Goal: Task Accomplishment & Management: Use online tool/utility

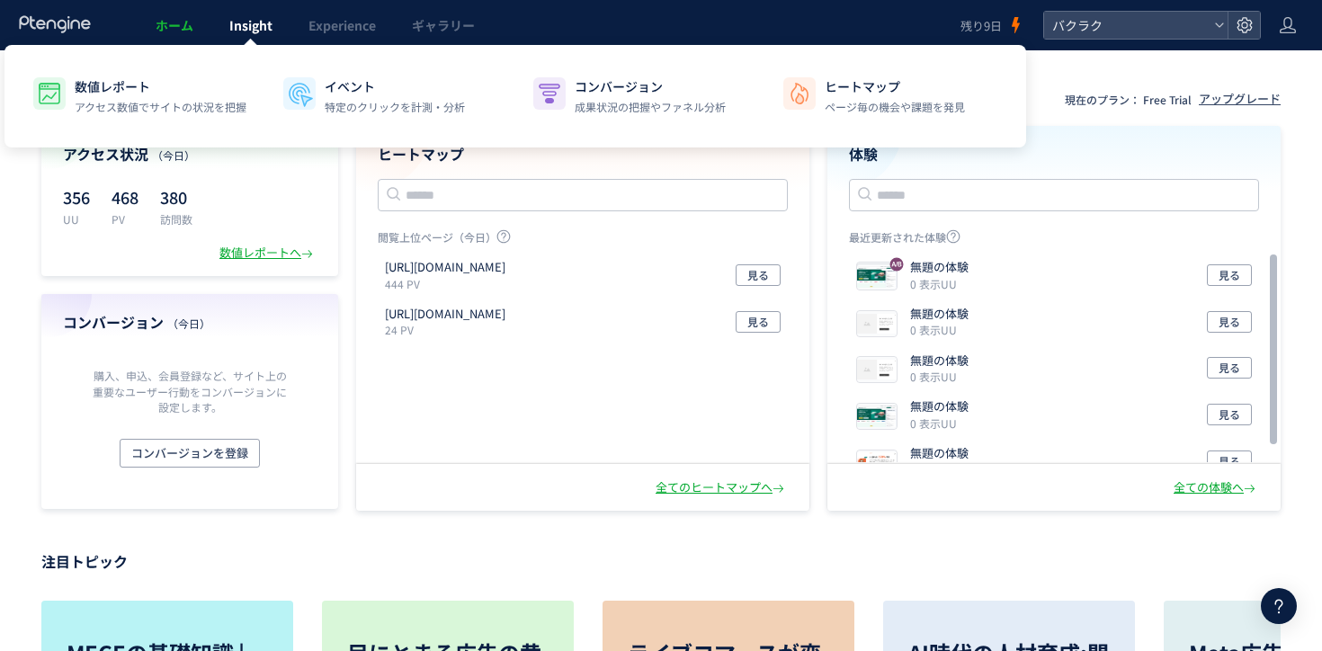
click at [244, 24] on span "Insight" at bounding box center [250, 25] width 43 height 18
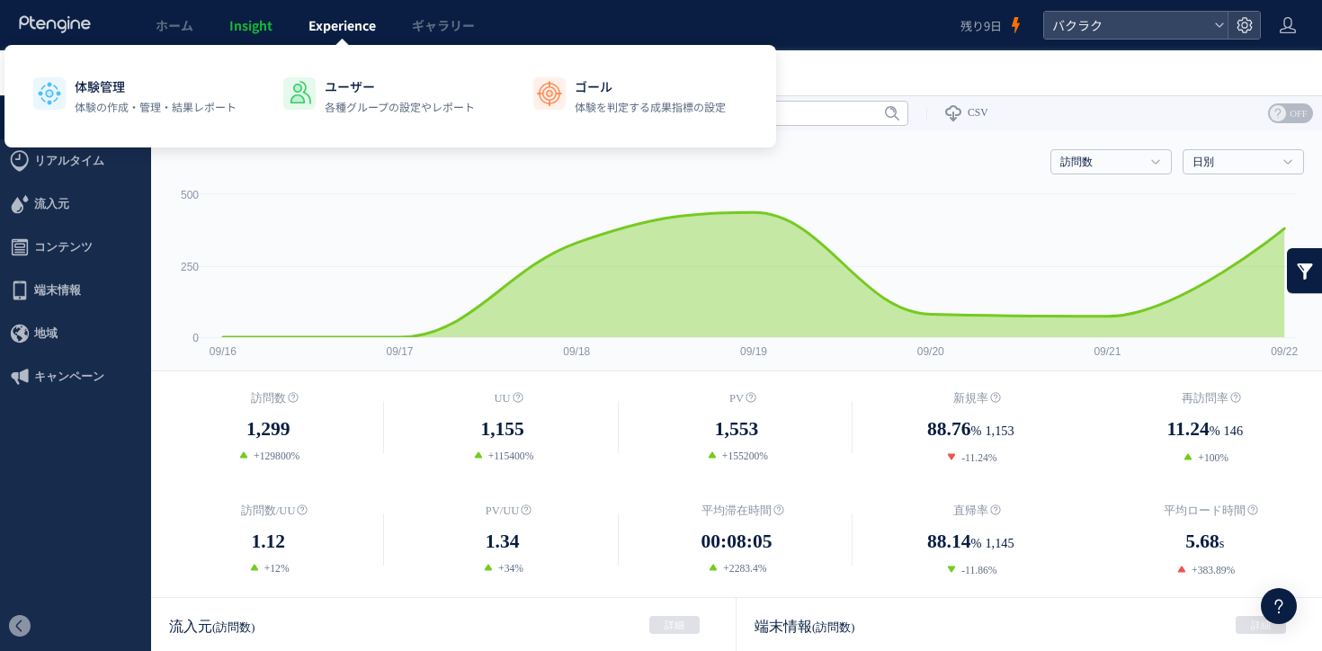
click at [363, 31] on span "Experience" at bounding box center [341, 25] width 67 height 18
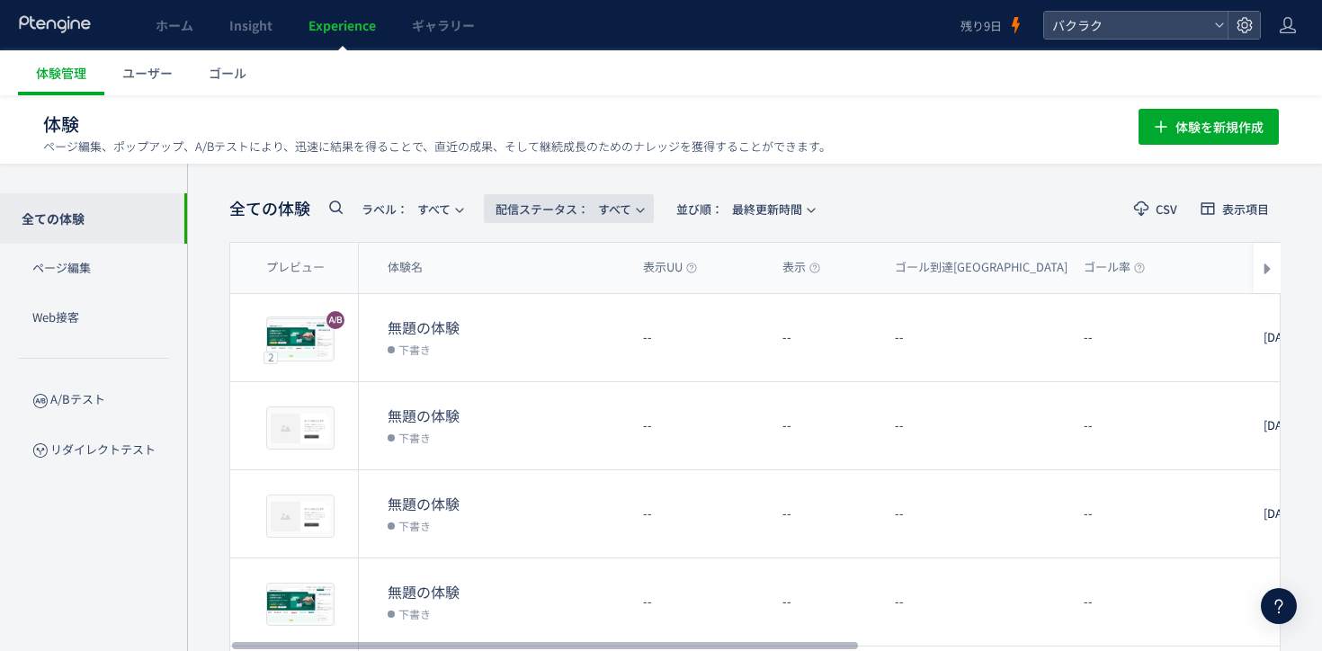
click at [620, 207] on span "配信ステータス​： すべて" at bounding box center [564, 209] width 136 height 30
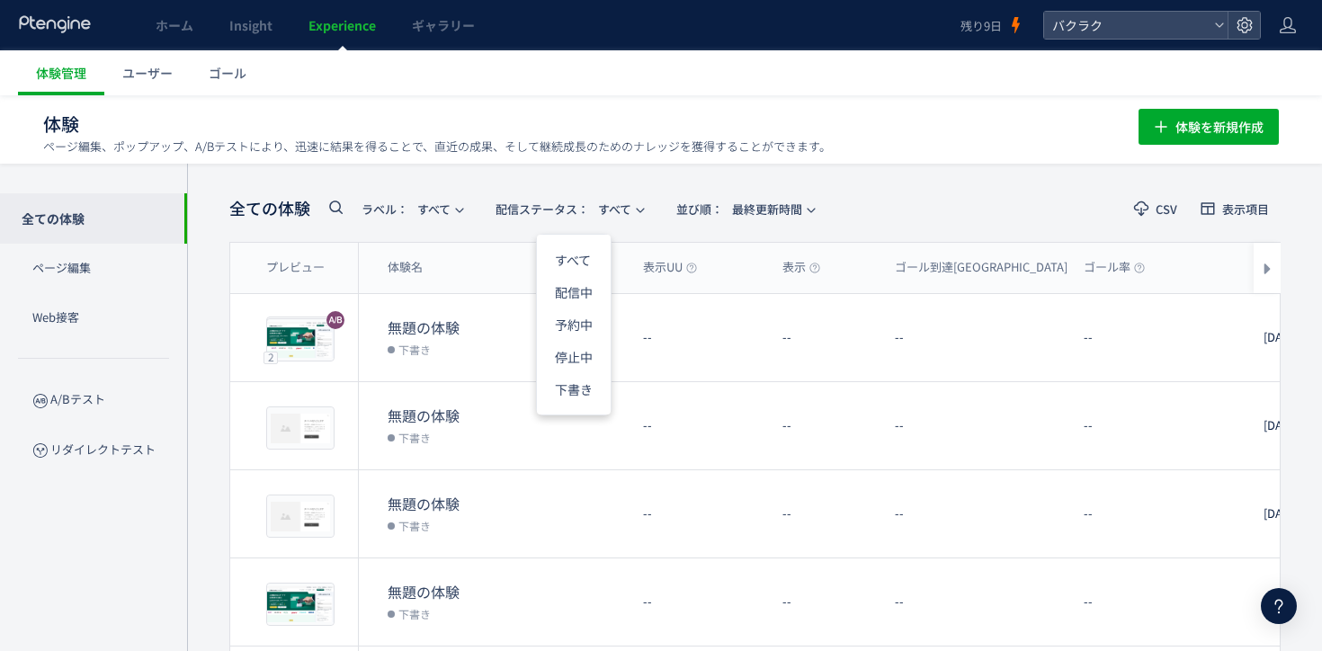
click at [654, 154] on p "ページ編集、ポップアップ、A/Bテストにより、迅速に結果を得ることで、直近の成果、そして継続成長のためのナレッジを獲得することができます。" at bounding box center [437, 146] width 788 height 16
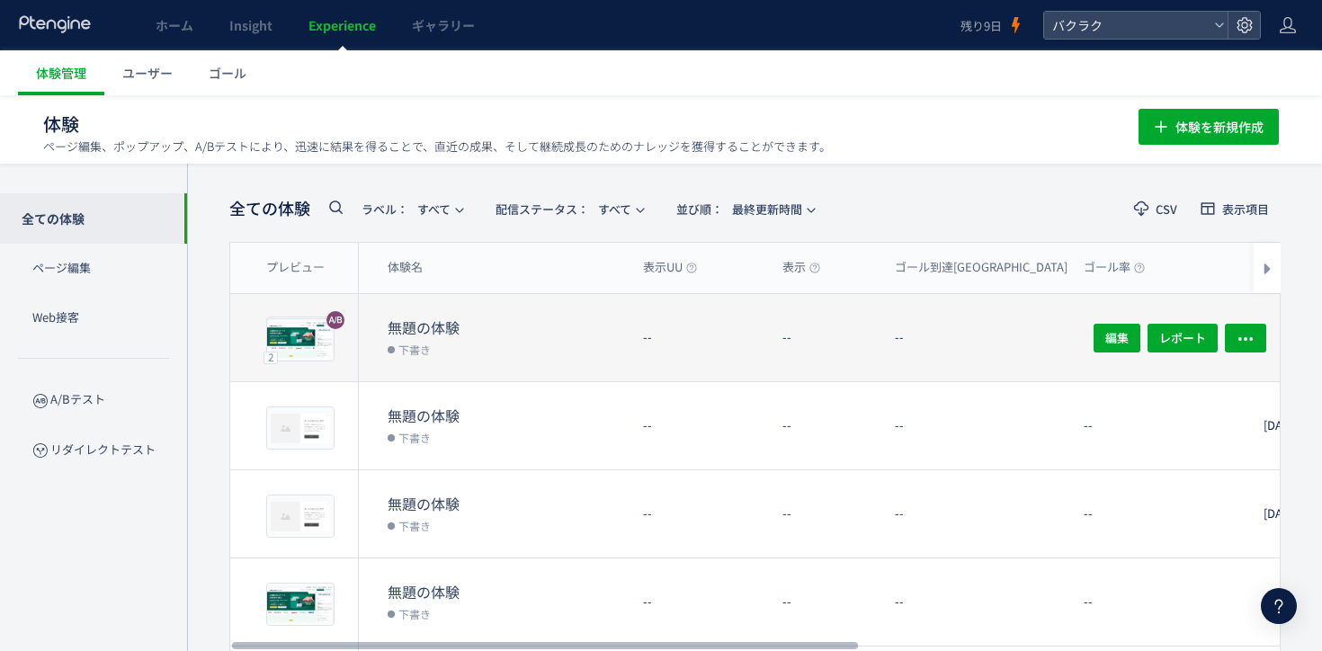
click at [691, 344] on div "--" at bounding box center [698, 337] width 139 height 87
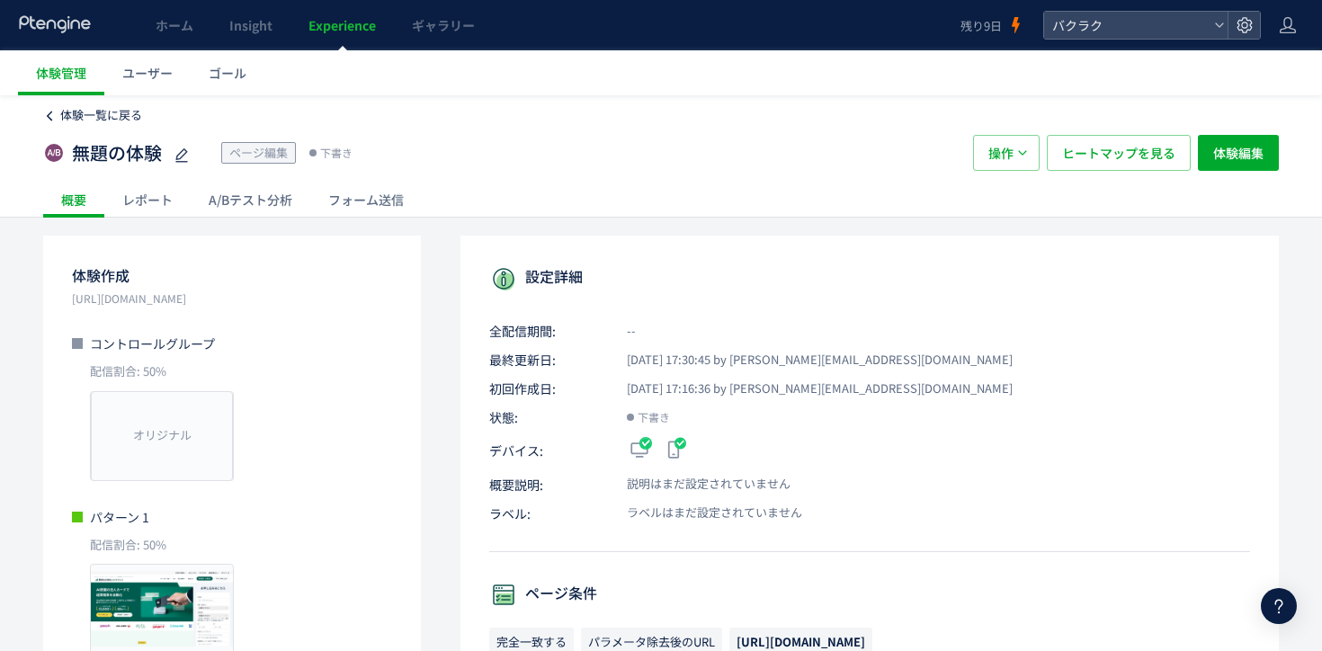
click at [94, 112] on span "体験一覧に戻る" at bounding box center [101, 114] width 82 height 17
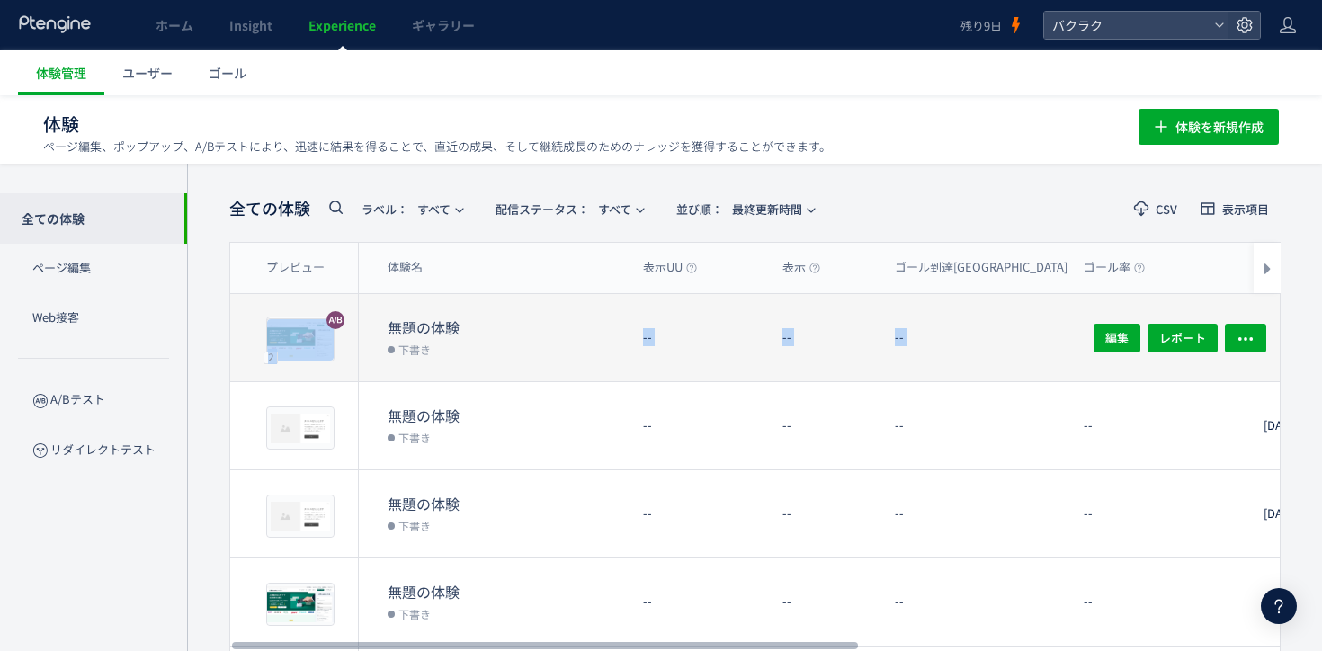
drag, startPoint x: 309, startPoint y: 349, endPoint x: 490, endPoint y: 350, distance: 180.8
click at [490, 350] on div "2 プレビュー 無題の体験 下書き -- -- -- -- [DATE] -- 編集 レポート 2 プレビュー 編集 レポート" at bounding box center [1112, 338] width 1765 height 88
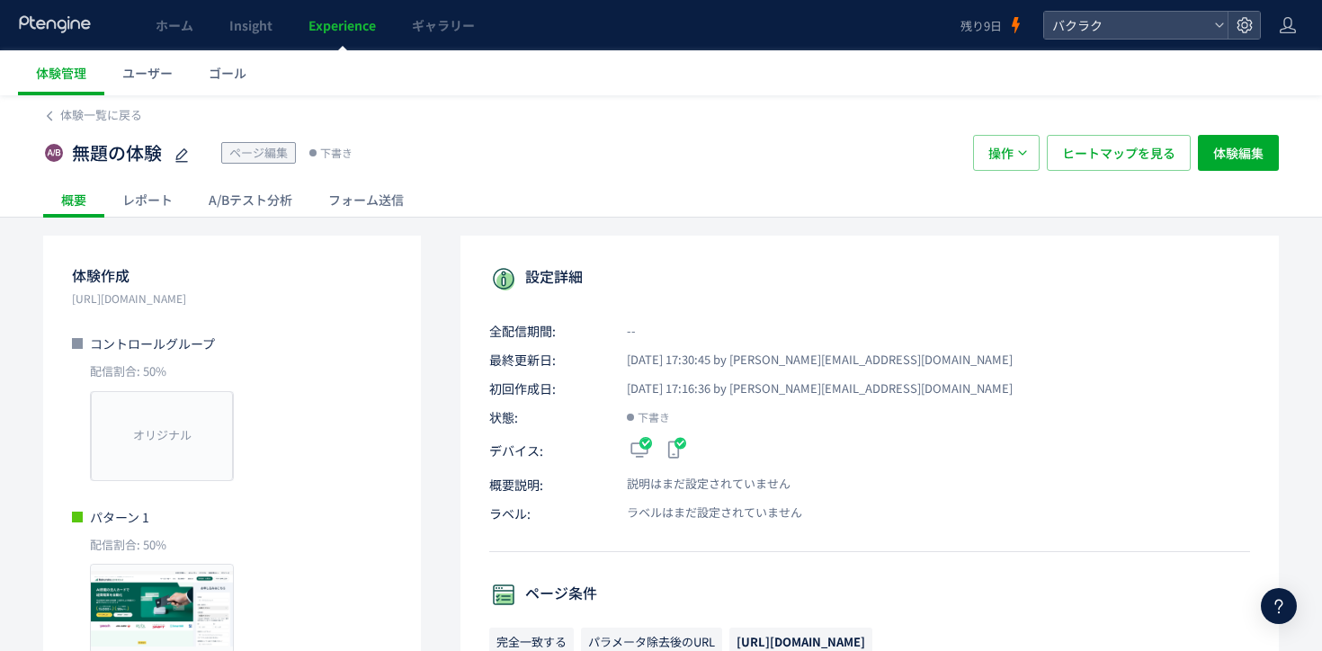
click at [491, 350] on div at bounding box center [661, 326] width 1322 height 56
